Goal: Check status: Check status

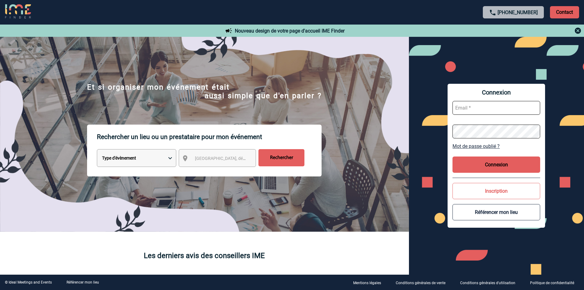
type input "mthevenin@ime-groupe.com"
click at [485, 164] on button "Connexion" at bounding box center [497, 164] width 88 height 16
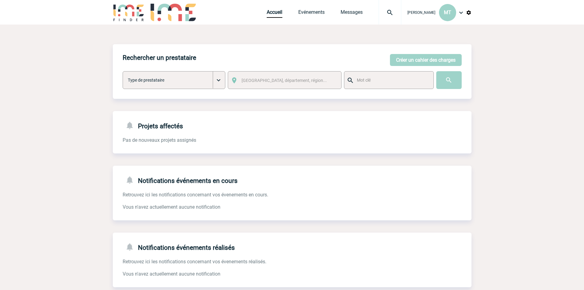
click at [387, 9] on img at bounding box center [390, 12] width 22 height 7
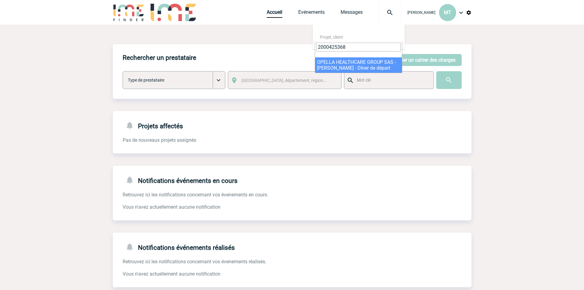
type input "2000425368"
select select "24869"
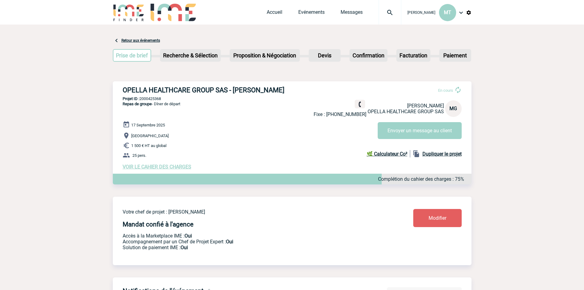
drag, startPoint x: 99, startPoint y: 31, endPoint x: 78, endPoint y: 42, distance: 23.9
